Goal: Navigation & Orientation: Go to known website

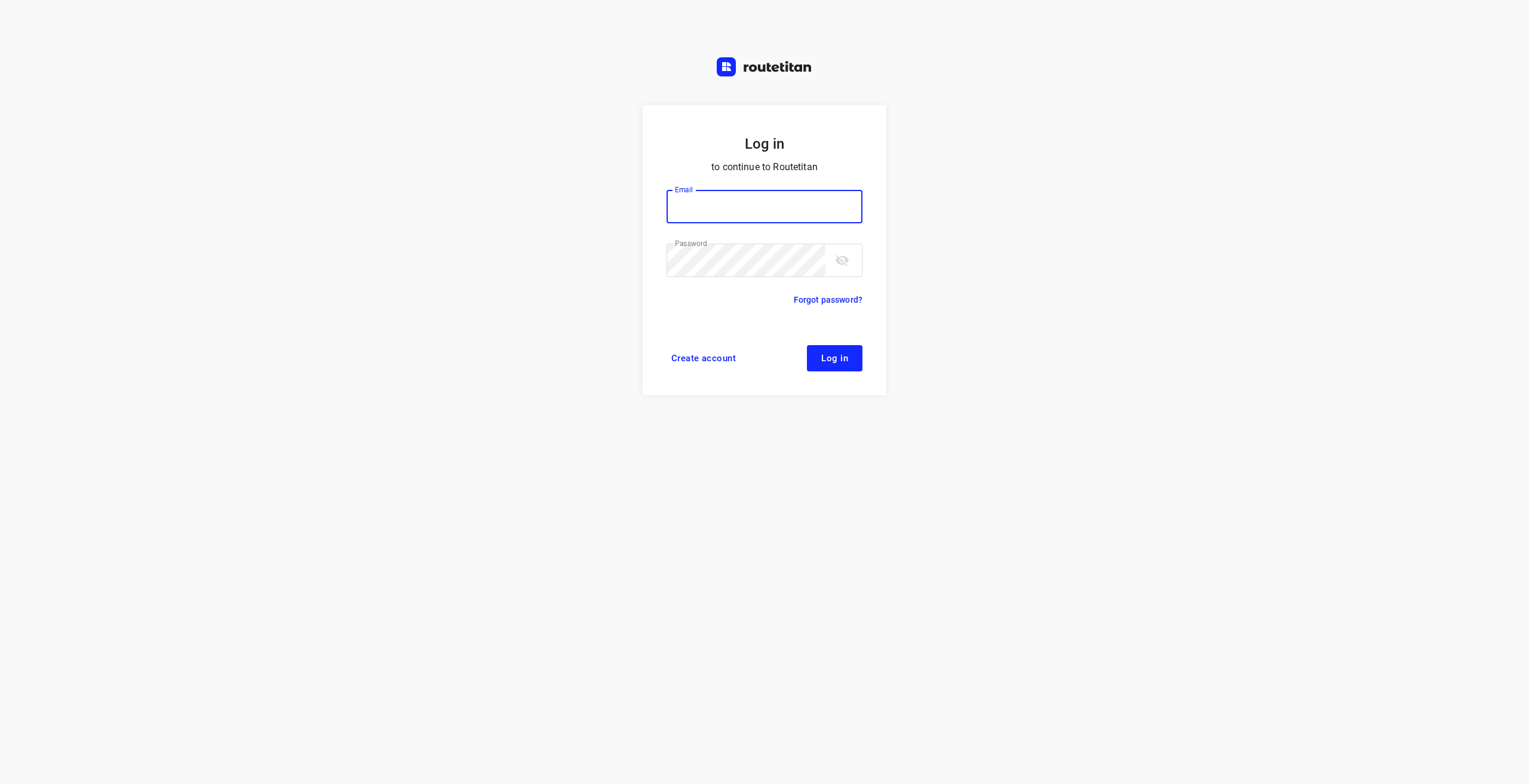
type input "info@tasboomkwekerij.nl"
click at [843, 352] on button "Log in" at bounding box center [834, 358] width 55 height 26
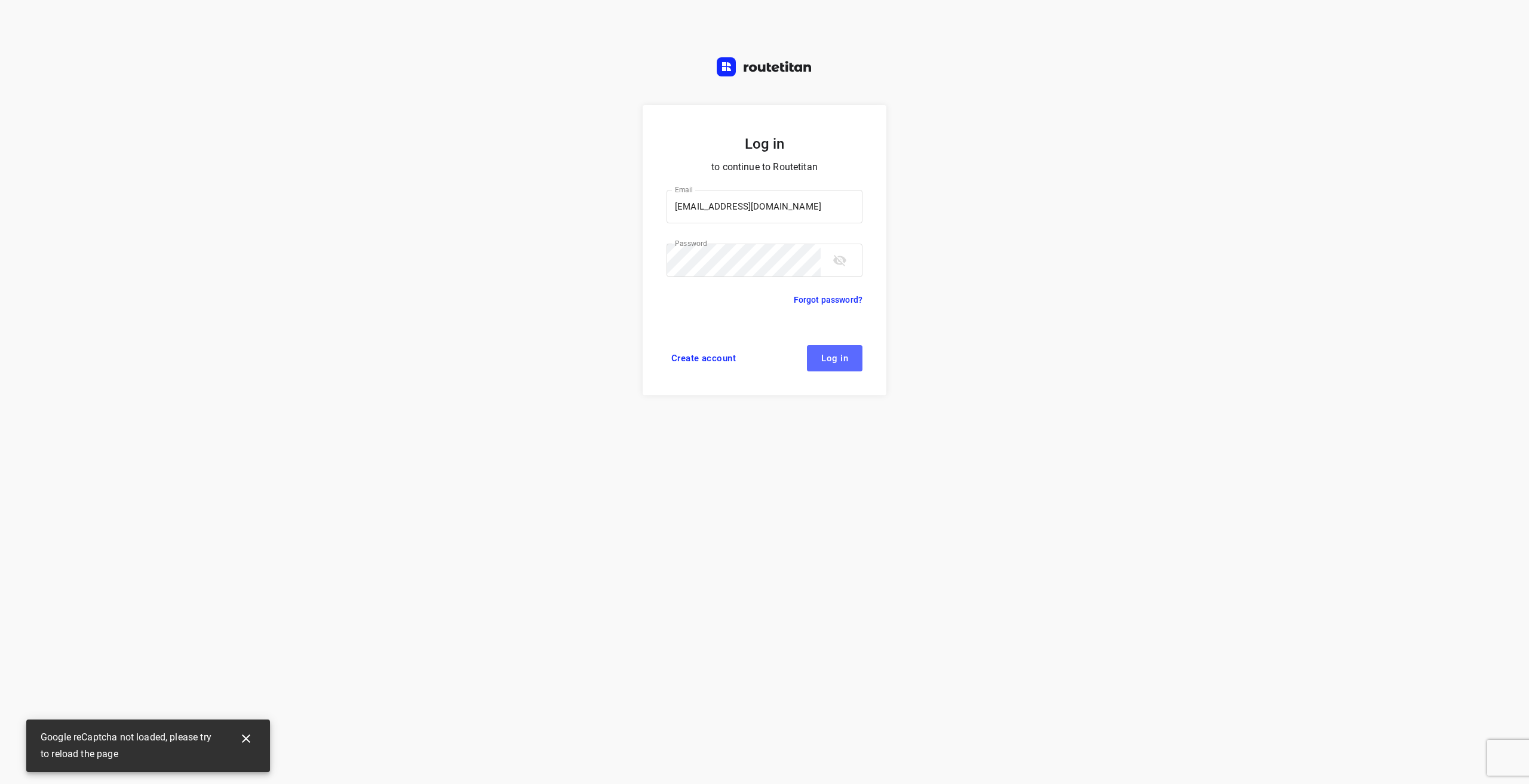
click at [842, 362] on span "Log in" at bounding box center [834, 357] width 27 height 9
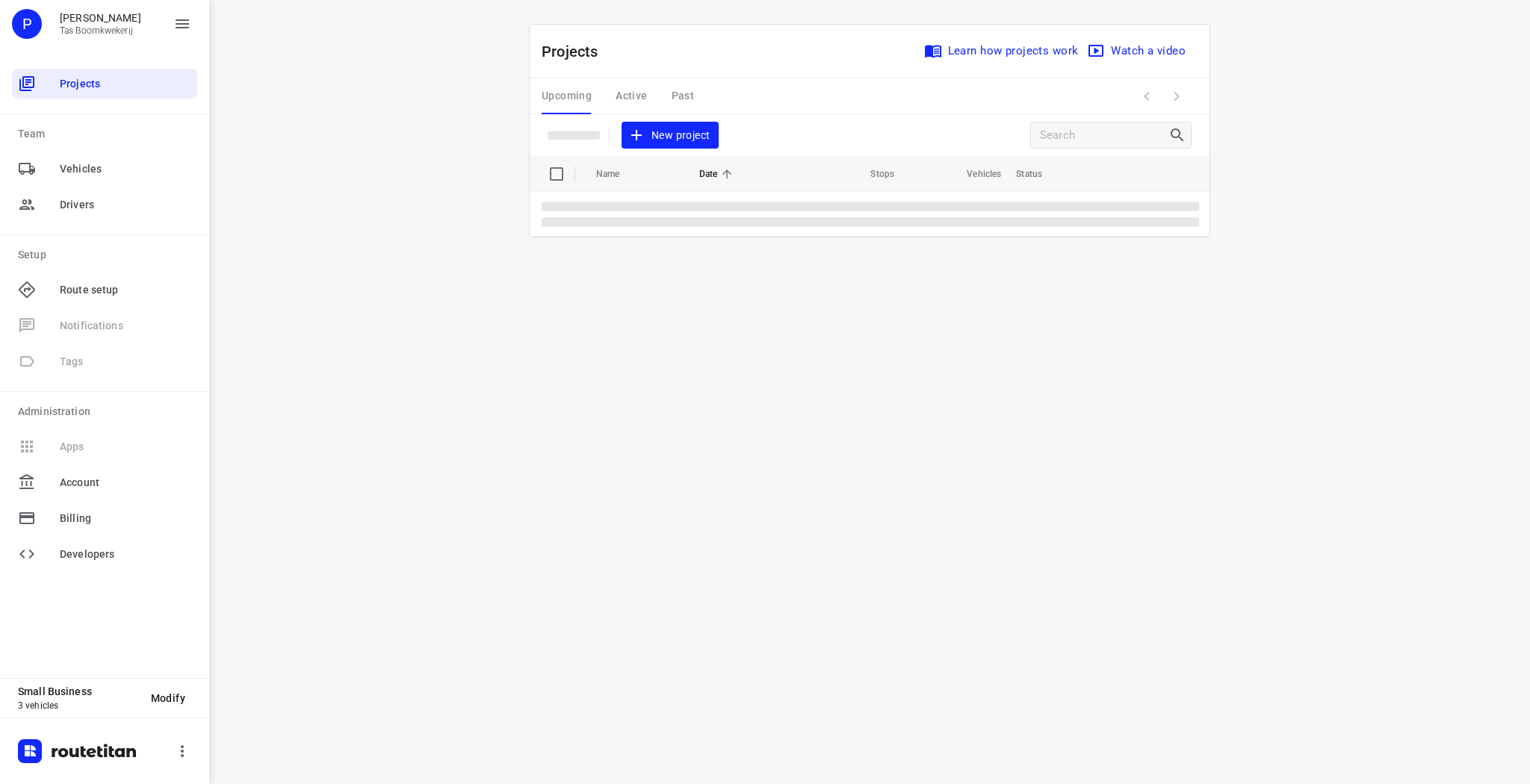
drag, startPoint x: 81, startPoint y: 45, endPoint x: 355, endPoint y: 96, distance: 278.7
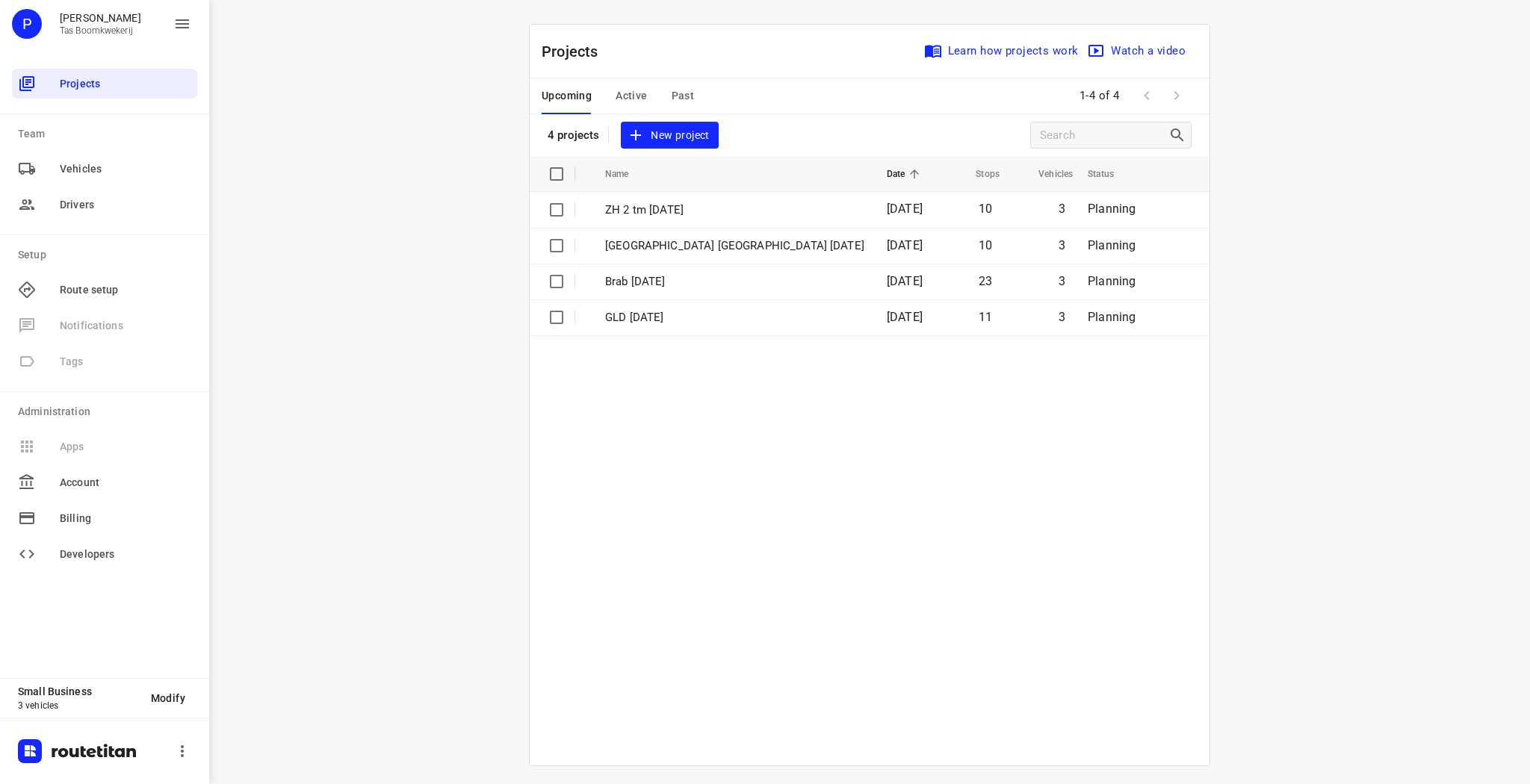
drag, startPoint x: 355, startPoint y: 96, endPoint x: 311, endPoint y: 118, distance: 49.2
click at [311, 118] on div "i © 2025 Routetitan , © Stadia Maps , © OpenMapTiles © OpenStreetMap contributo…" at bounding box center [869, 392] width 1321 height 784
